Goal: Task Accomplishment & Management: Manage account settings

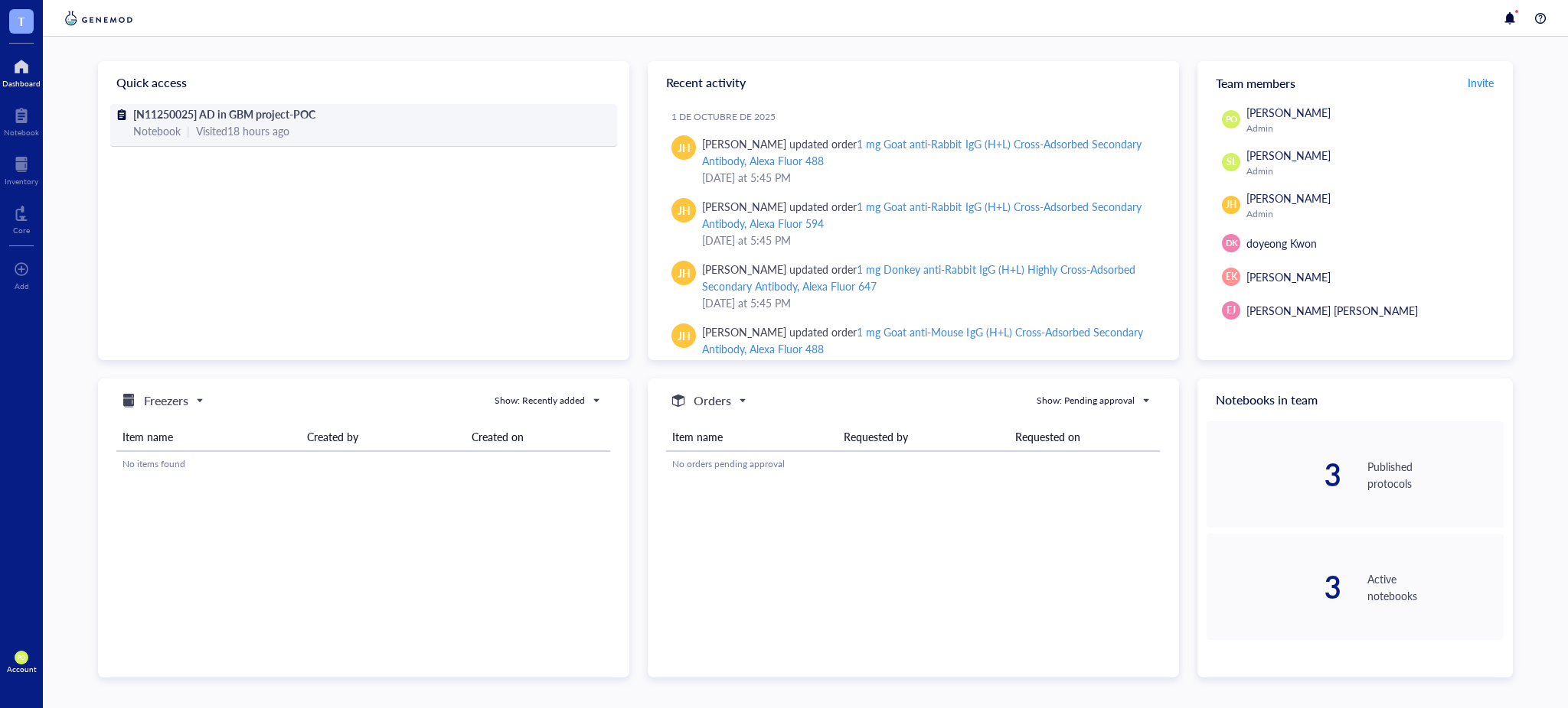
click at [287, 119] on span "[N11250025] AD in GBM project-POC" at bounding box center [224, 114] width 182 height 15
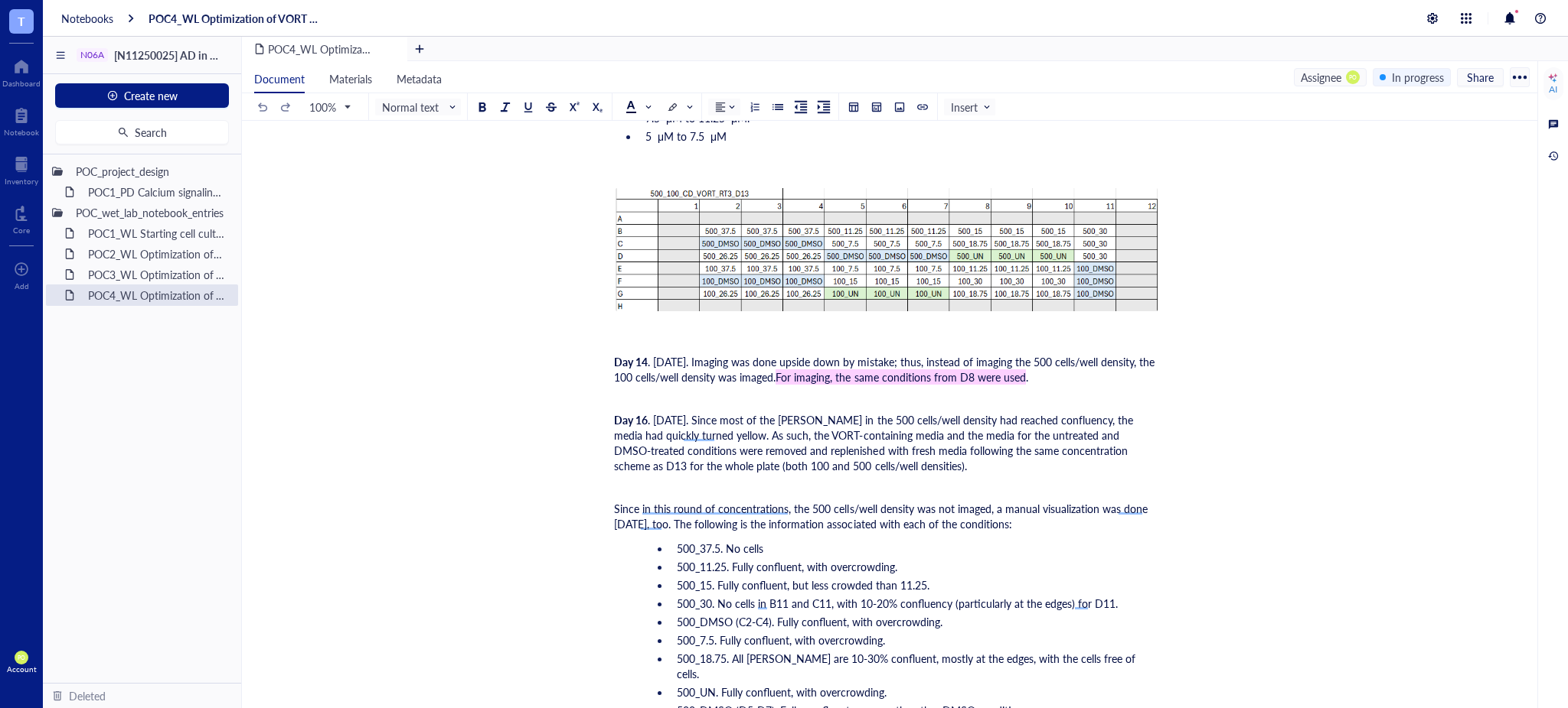
scroll to position [5778, 0]
